Goal: Communication & Community: Ask a question

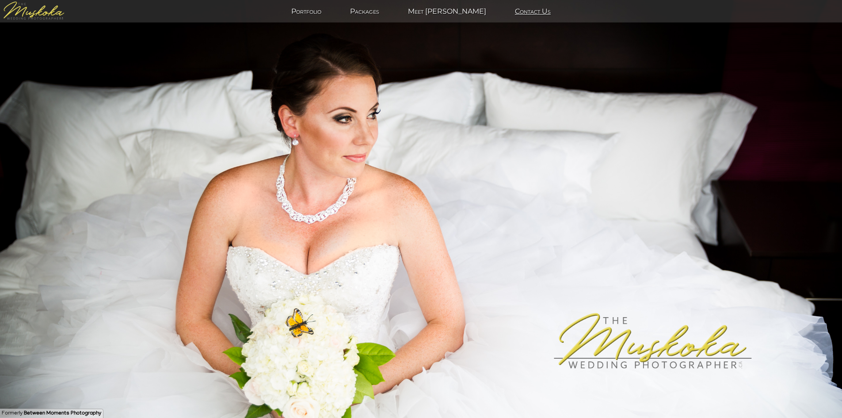
click at [510, 14] on link "Contact Us" at bounding box center [533, 11] width 58 height 8
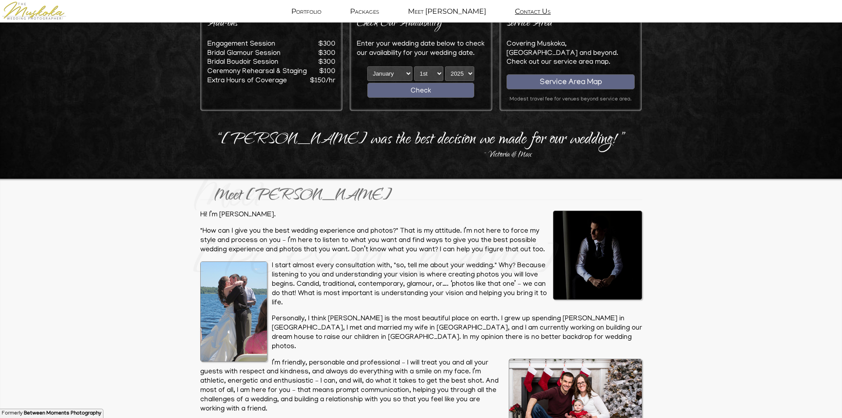
scroll to position [1413, 0]
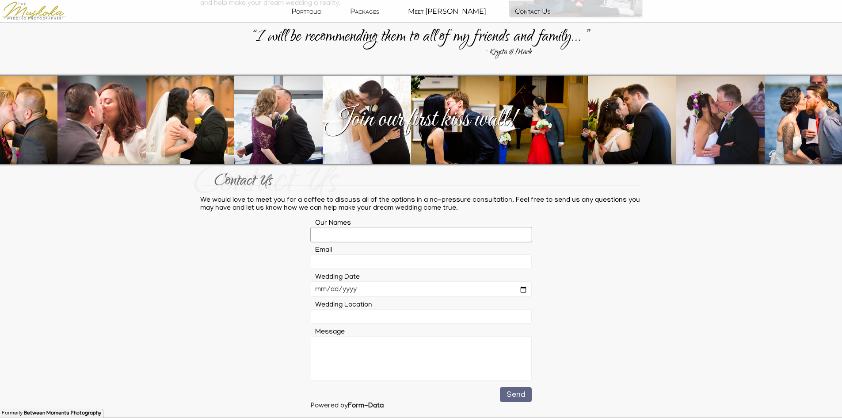
click at [337, 227] on input "text" at bounding box center [421, 234] width 221 height 15
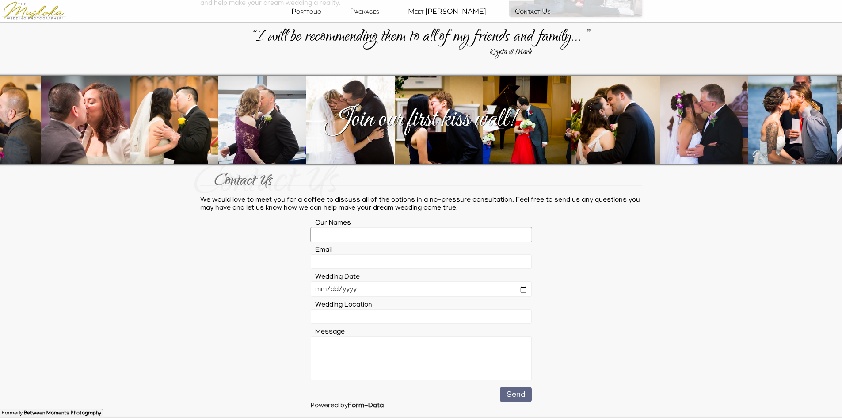
type input "[PERSON_NAME]"
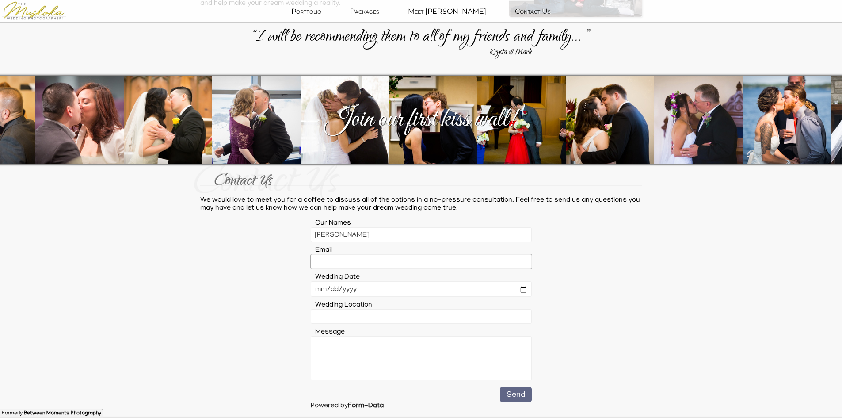
click at [344, 254] on input "email" at bounding box center [421, 261] width 221 height 15
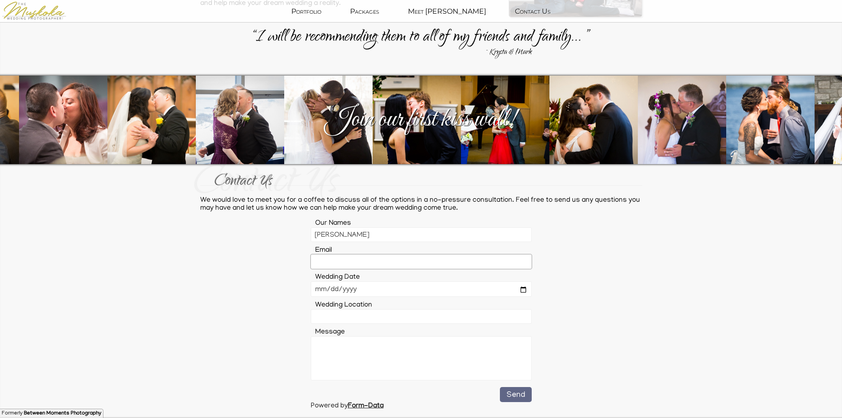
type input "[EMAIL_ADDRESS][DOMAIN_NAME]"
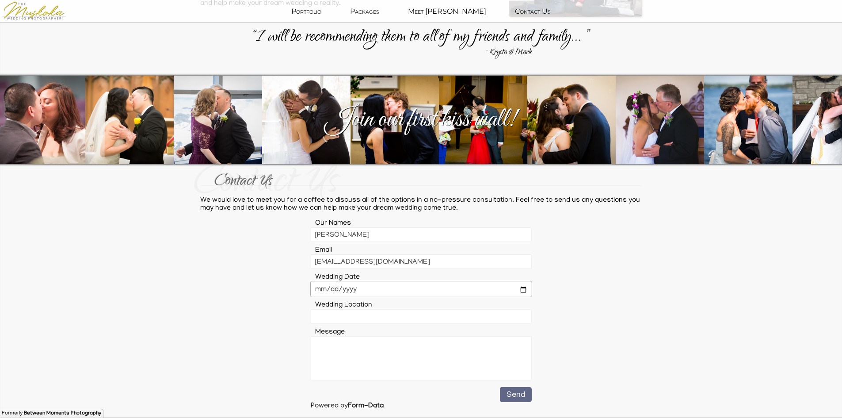
click at [524, 281] on input "date" at bounding box center [421, 288] width 221 height 15
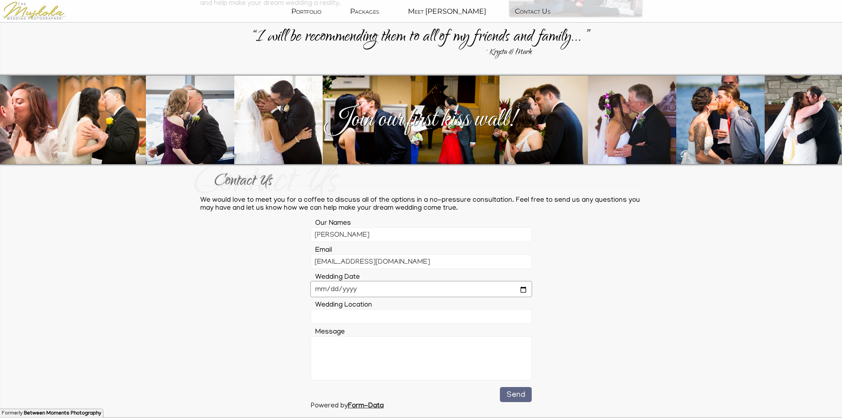
type input "[DATE]"
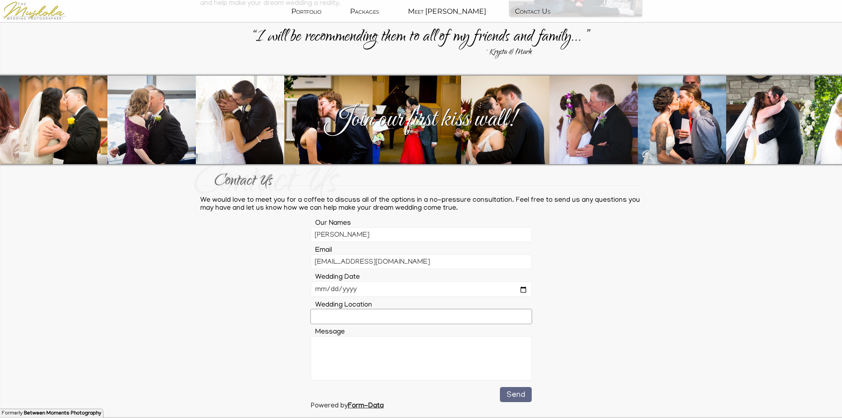
click at [354, 309] on input "text" at bounding box center [421, 316] width 221 height 15
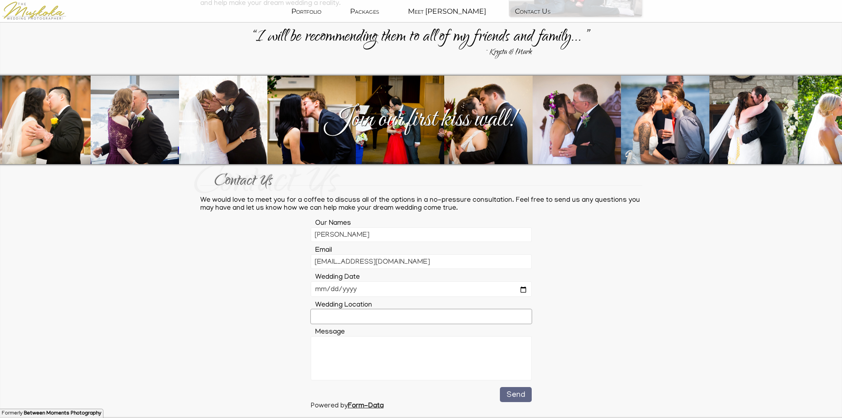
type input "[GEOGRAPHIC_DATA]"
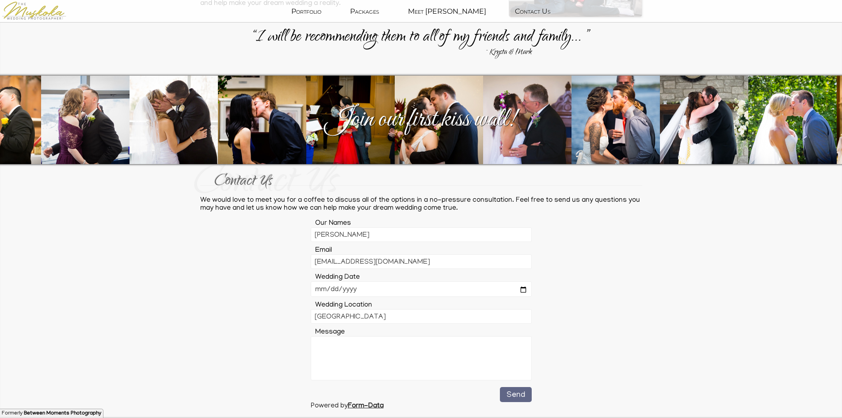
click at [638, 348] on div "Contact Us Contact Us We would love to meet you for a coffee to discuss all of …" at bounding box center [421, 288] width 442 height 241
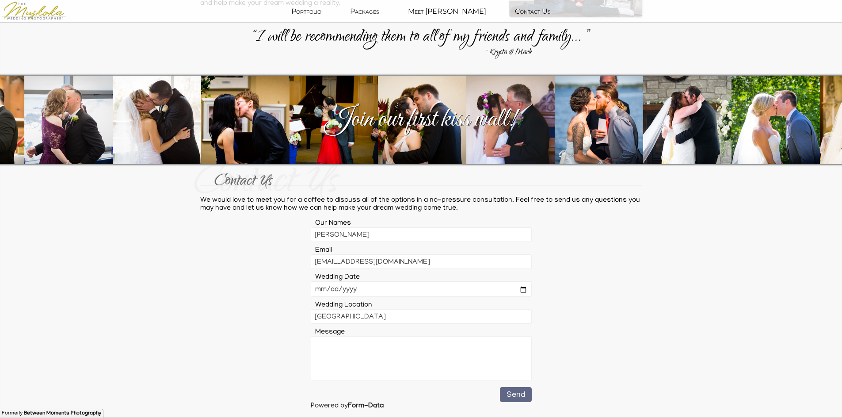
click at [399, 362] on textarea at bounding box center [421, 358] width 221 height 44
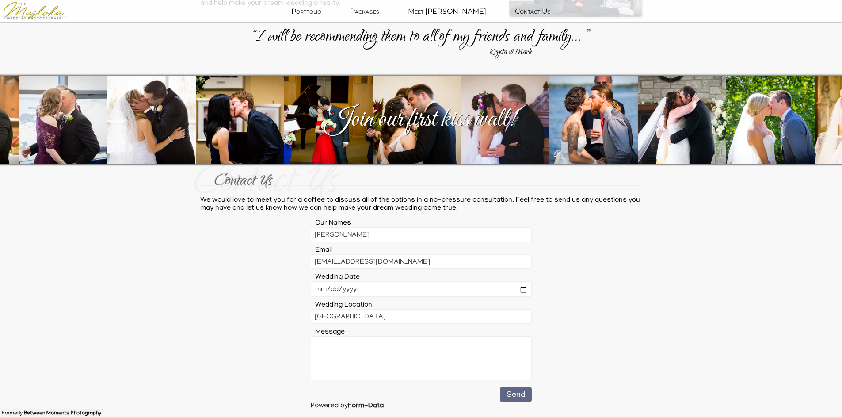
paste textarea "Hi, I hope you're doing well. I'm [PERSON_NAME] from [DOMAIN_NAME]. We offer sp…"
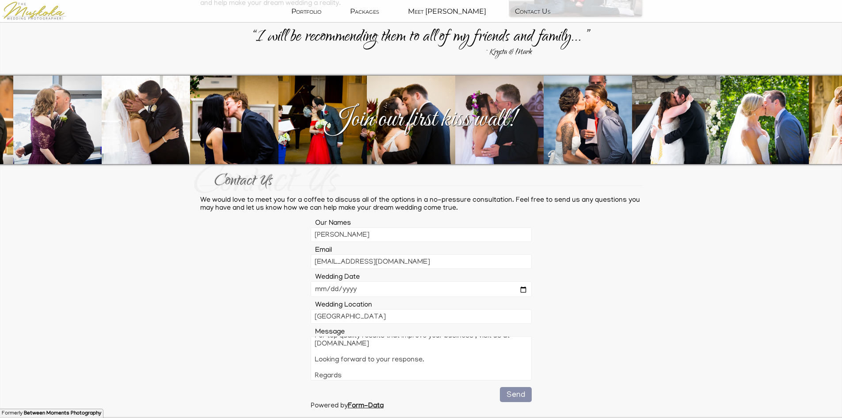
type textarea "Hi, I hope you're doing well. I'm [PERSON_NAME] from [DOMAIN_NAME]. We offer sp…"
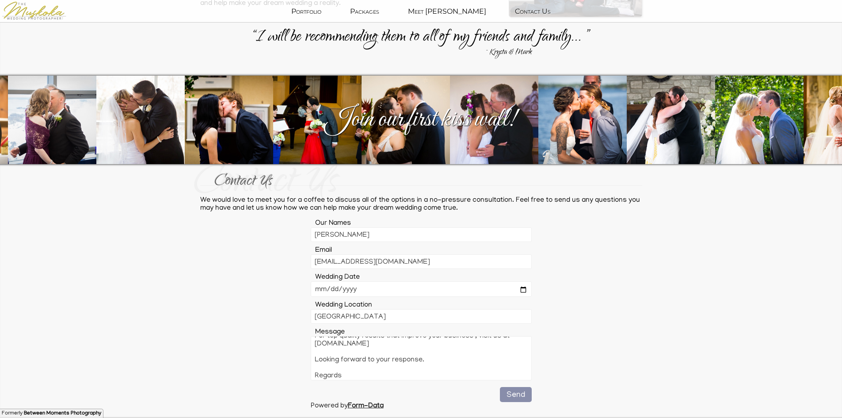
click at [509, 387] on button "Send" at bounding box center [516, 394] width 32 height 15
